Goal: Task Accomplishment & Management: Manage account settings

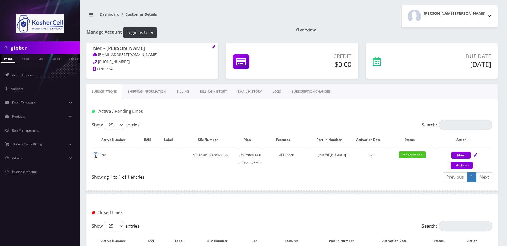
scroll to position [62, 0]
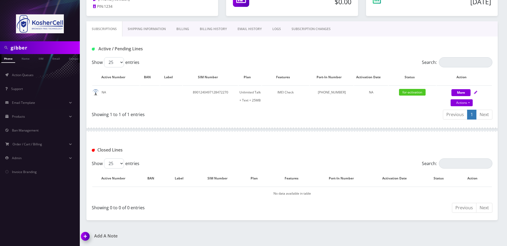
click at [48, 46] on input "gibber" at bounding box center [45, 48] width 68 height 10
paste input "773-302-7877"
click at [34, 48] on input "773-302-7877" at bounding box center [45, 48] width 68 height 10
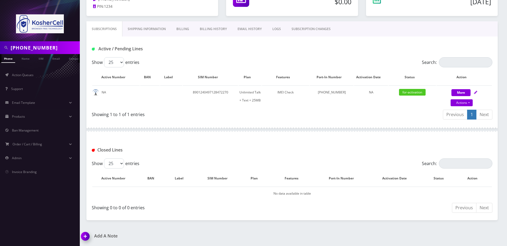
click at [32, 48] on input "773-302-7877" at bounding box center [45, 48] width 68 height 10
type input "7733027877"
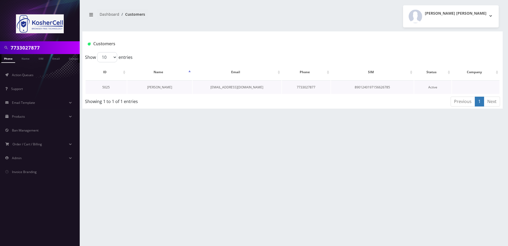
click at [154, 87] on link "Yosef Meir Levine" at bounding box center [159, 87] width 25 height 5
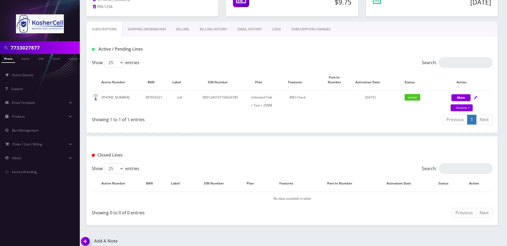
scroll to position [62, 0]
click at [183, 26] on link "Billing" at bounding box center [182, 28] width 23 height 15
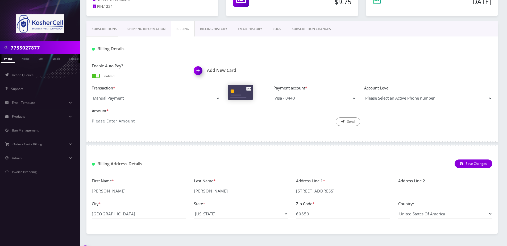
click at [286, 93] on div "Payment account * Visa - 0440 Please select a payment account" at bounding box center [314, 94] width 91 height 19
click at [287, 95] on select "Visa - 0440" at bounding box center [314, 98] width 83 height 10
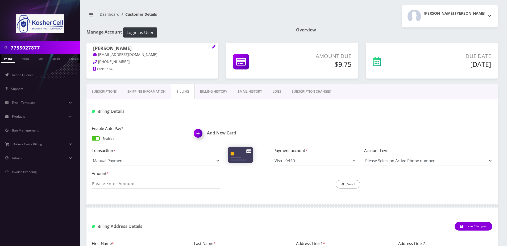
click at [106, 92] on link "Subscriptions" at bounding box center [104, 91] width 36 height 15
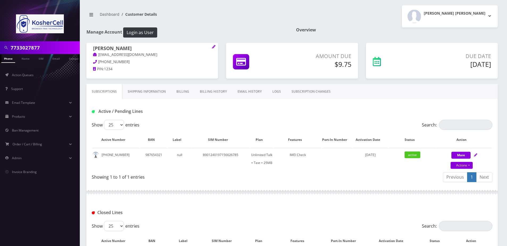
click at [39, 43] on input "7733027877" at bounding box center [45, 48] width 68 height 10
paste input "6679102686"
type input "6679102686"
click at [6, 60] on link "Phone" at bounding box center [8, 58] width 14 height 9
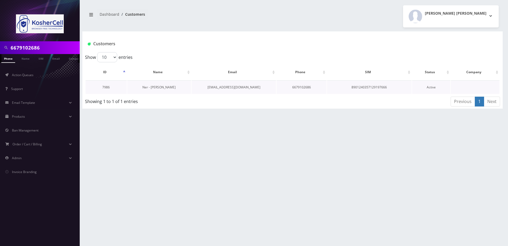
click at [165, 87] on link "Ner - [PERSON_NAME]" at bounding box center [159, 87] width 33 height 5
